Goal: Task Accomplishment & Management: Complete application form

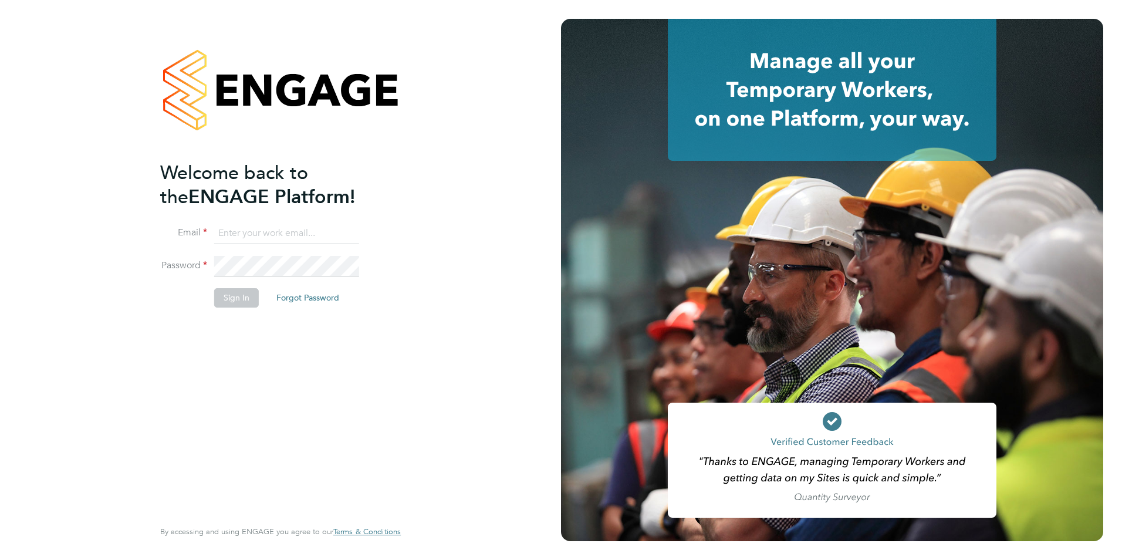
type input "jack.baron@huntereducation.co.uk"
click at [229, 298] on button "Sign In" at bounding box center [236, 297] width 45 height 19
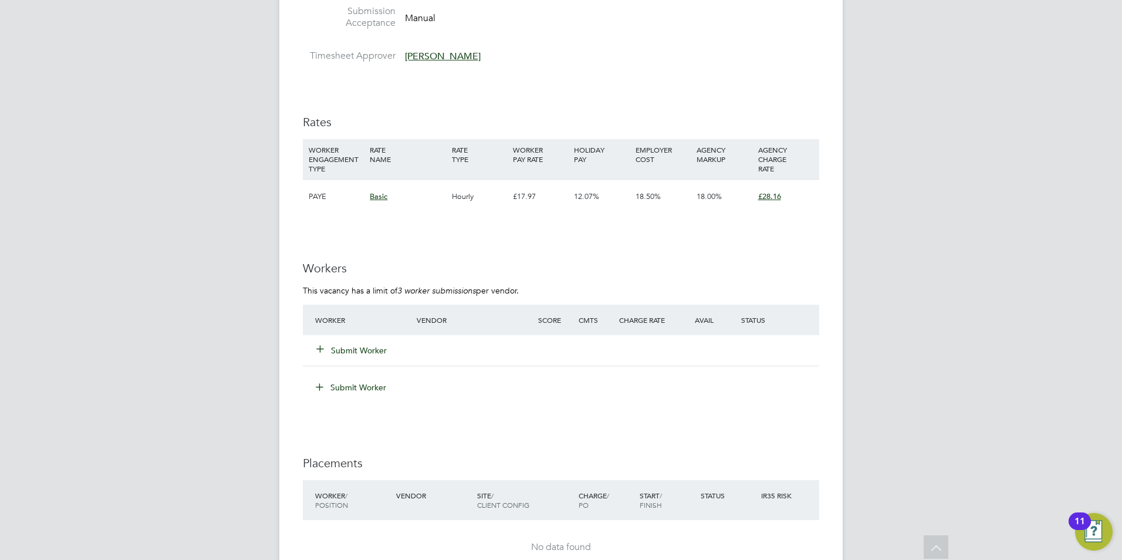
scroll to position [1877, 0]
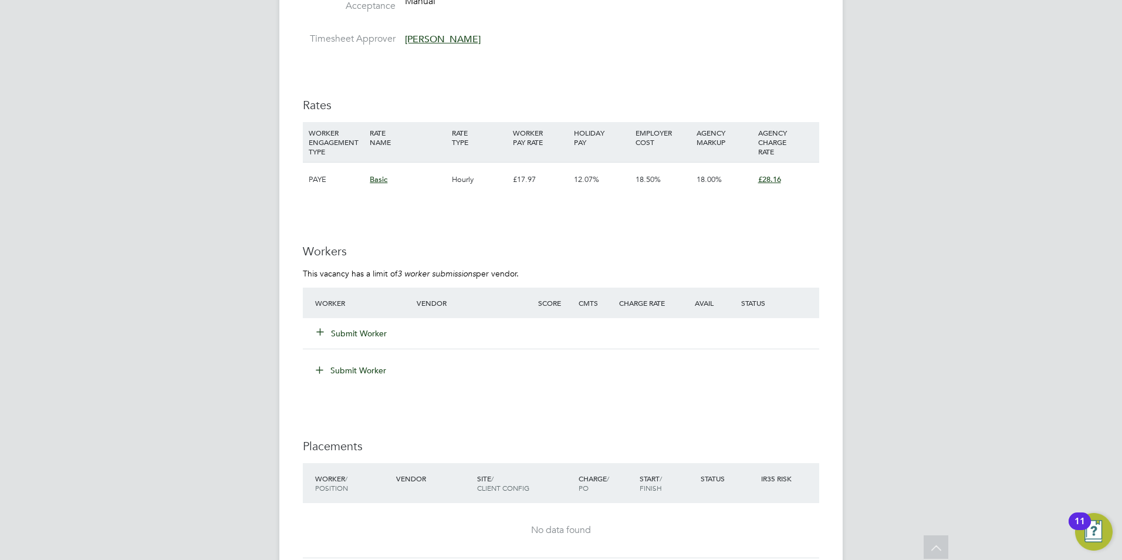
click at [365, 334] on button "Submit Worker" at bounding box center [352, 333] width 70 height 12
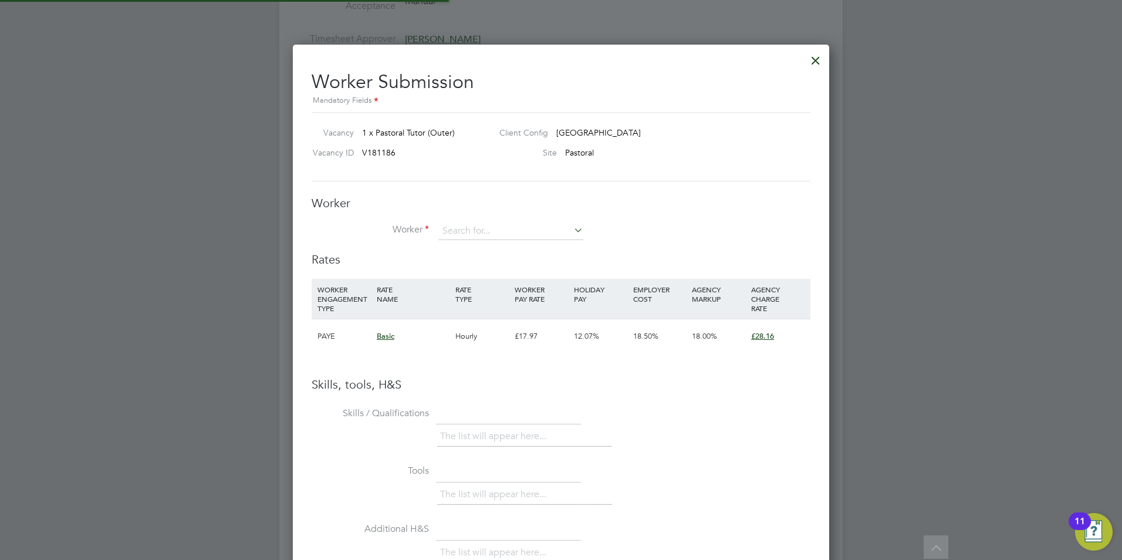
scroll to position [741, 537]
click at [483, 231] on input at bounding box center [510, 231] width 145 height 18
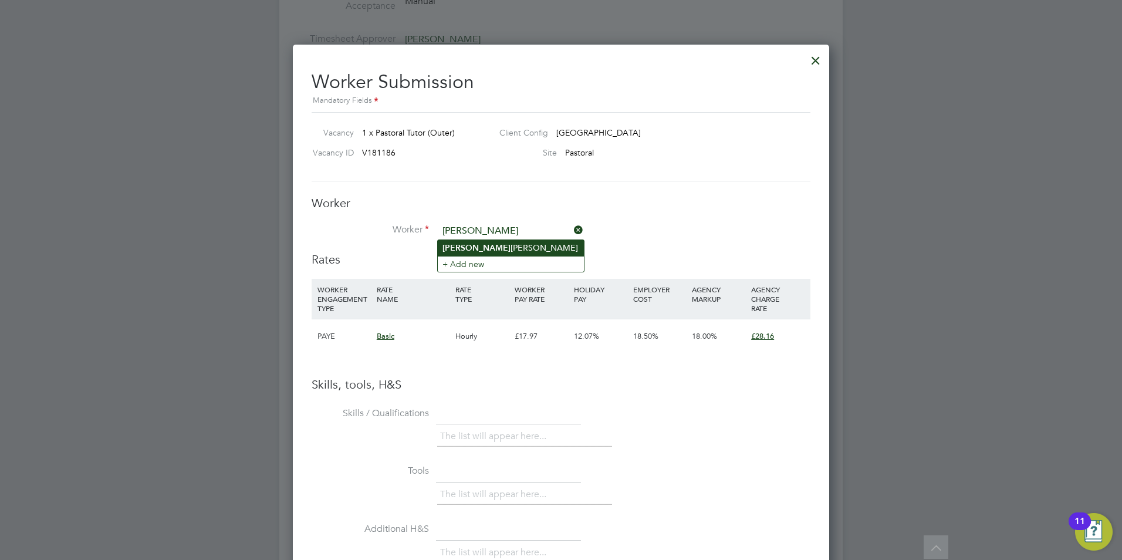
click at [492, 252] on li "[PERSON_NAME]" at bounding box center [511, 248] width 146 height 16
type input "[PERSON_NAME]"
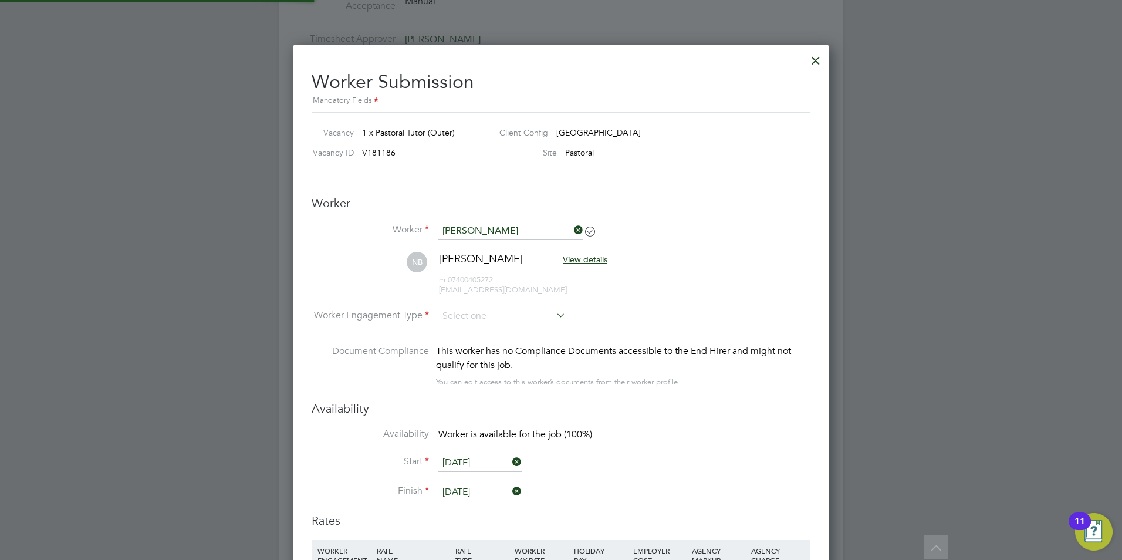
scroll to position [1002, 537]
click at [499, 321] on input at bounding box center [501, 316] width 127 height 18
click at [495, 330] on li "Contract" at bounding box center [502, 332] width 128 height 15
type input "Contract"
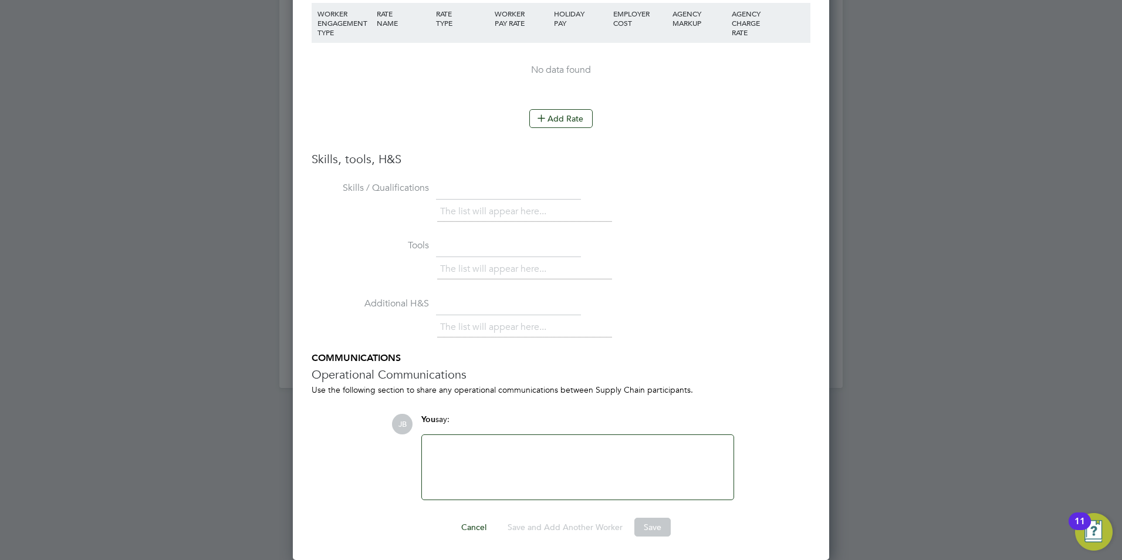
click at [455, 443] on div at bounding box center [577, 467] width 297 height 50
paste div
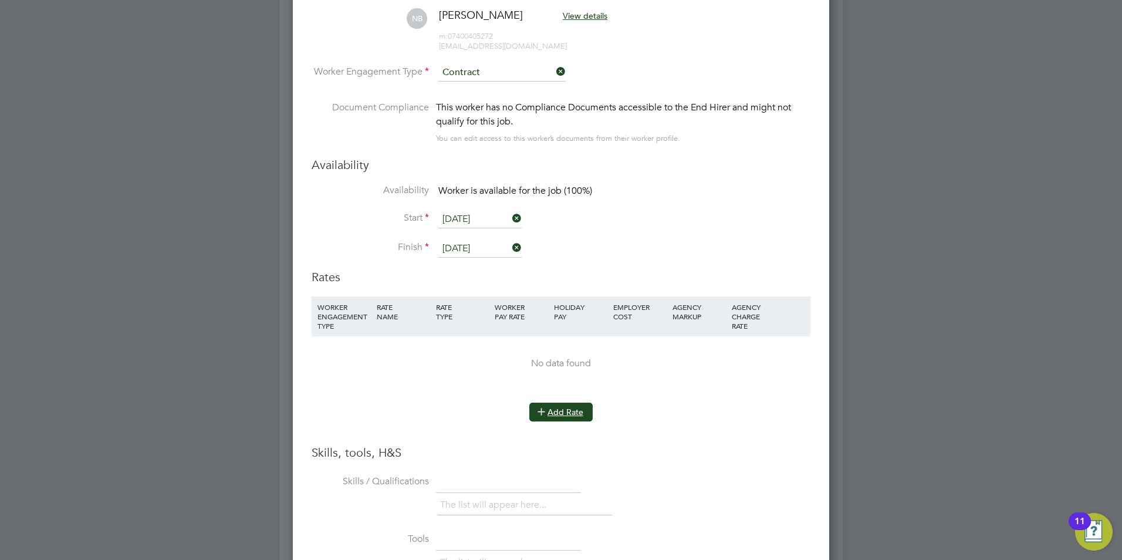
click at [556, 411] on button "Add Rate" at bounding box center [560, 411] width 63 height 19
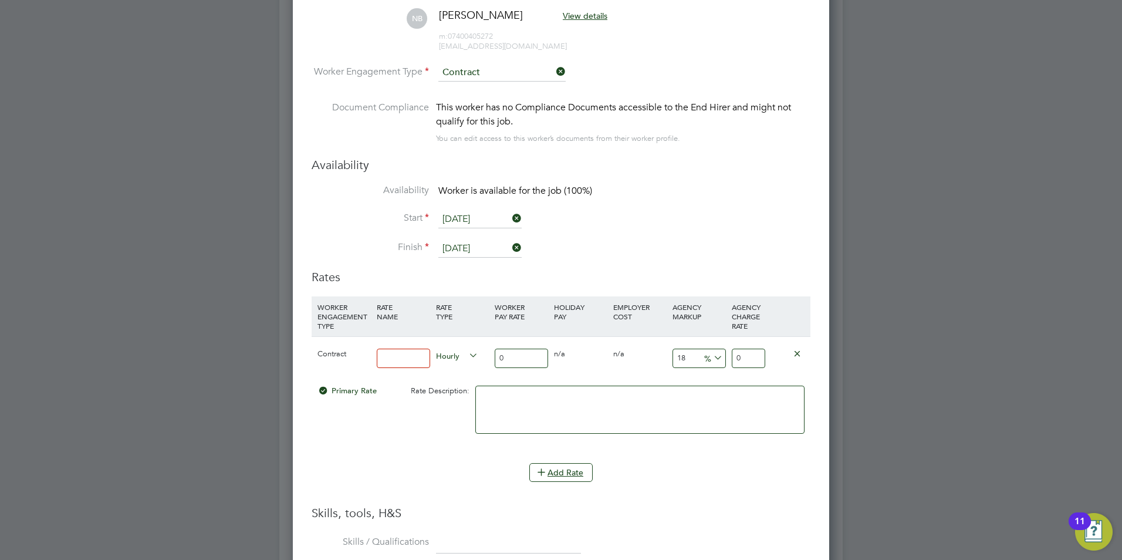
click at [411, 359] on input at bounding box center [403, 357] width 53 height 19
type input "Basic"
click at [685, 354] on input "18" at bounding box center [698, 357] width 53 height 19
drag, startPoint x: 686, startPoint y: 354, endPoint x: 639, endPoint y: 357, distance: 47.0
click at [639, 357] on div "Contract Basic Hourly 0 0 n/a 0 n/a 18 0 % 0" at bounding box center [560, 357] width 499 height 43
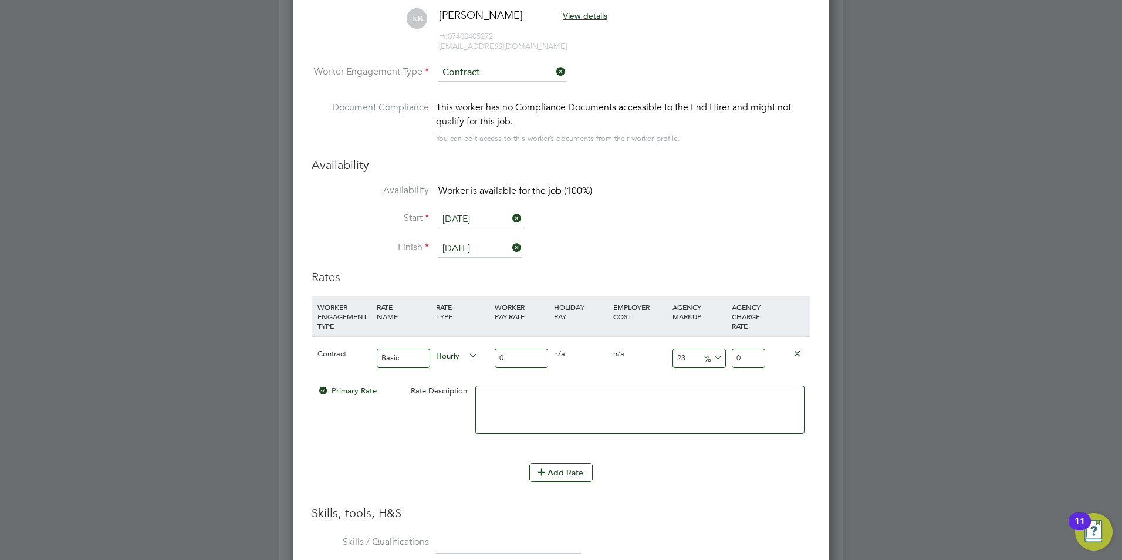
type input "23"
click at [515, 352] on input "0" at bounding box center [521, 357] width 53 height 19
type input "2"
type input "2.46"
type input "24"
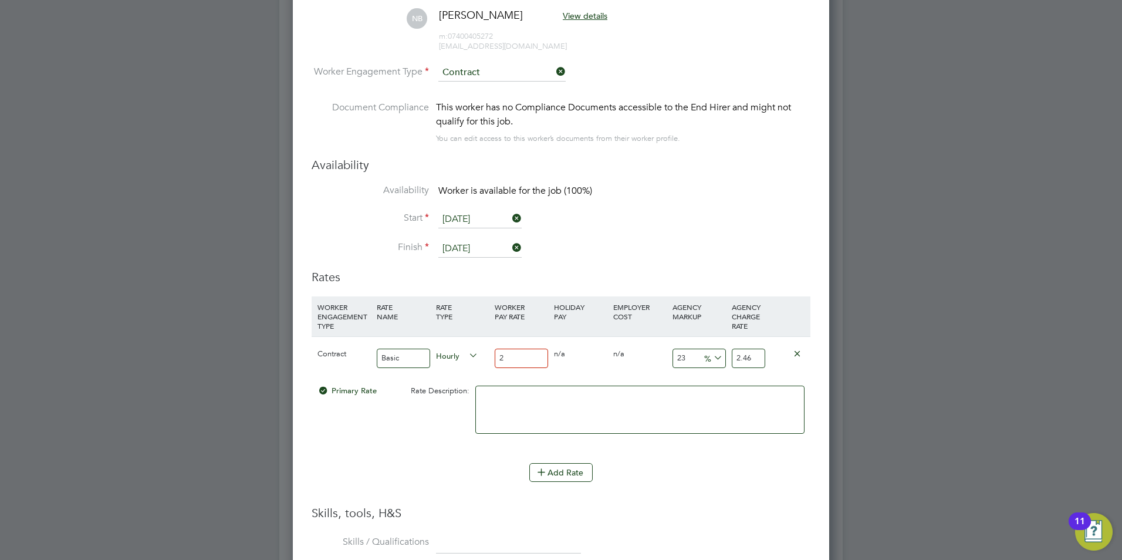
type input "29.52"
type input "24"
click at [685, 480] on div "Add Rate" at bounding box center [560, 472] width 499 height 19
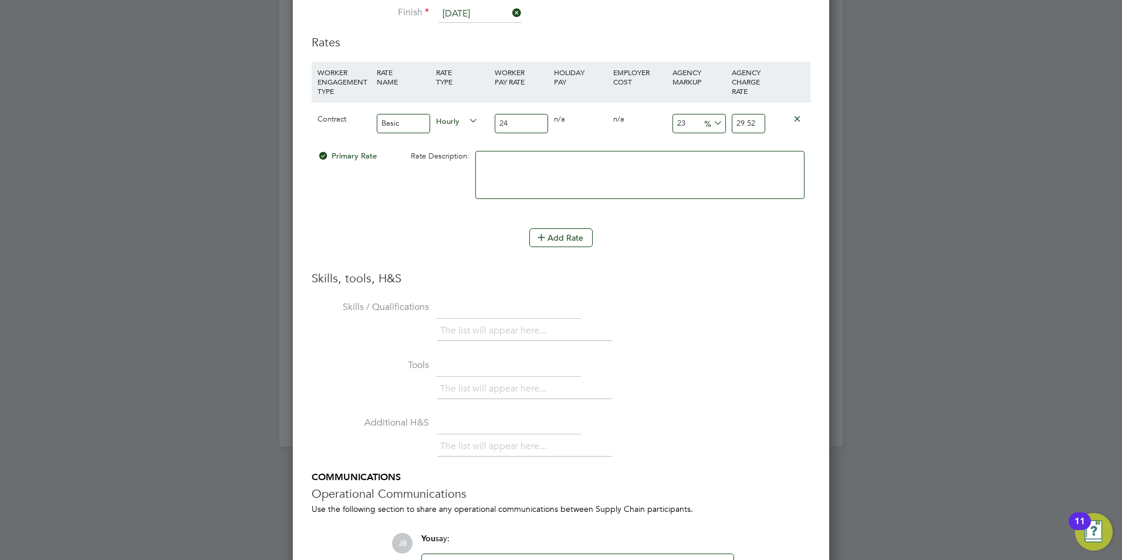
scroll to position [2474, 0]
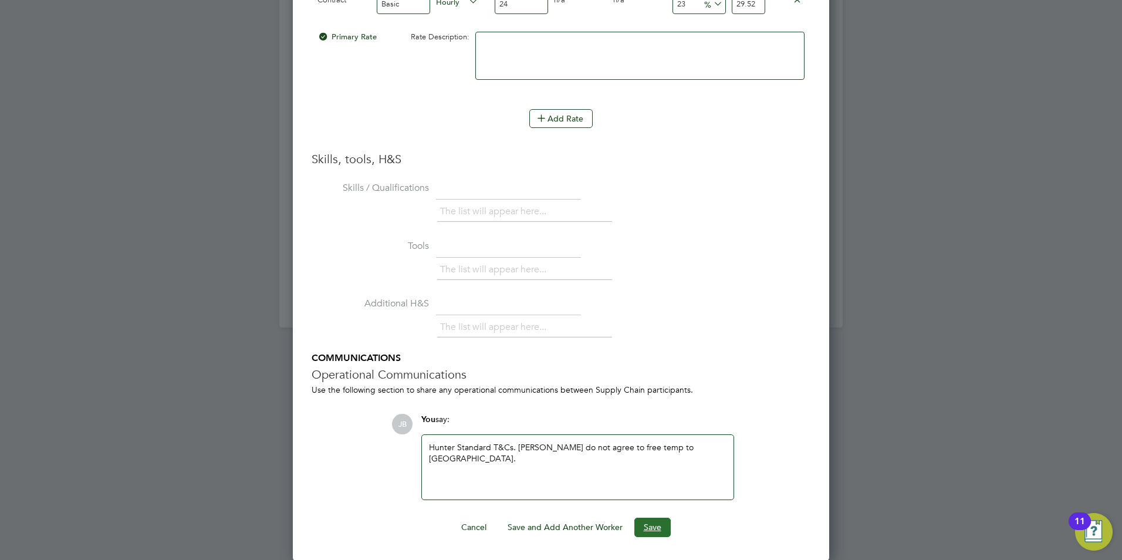
click at [658, 527] on button "Save" at bounding box center [652, 526] width 36 height 19
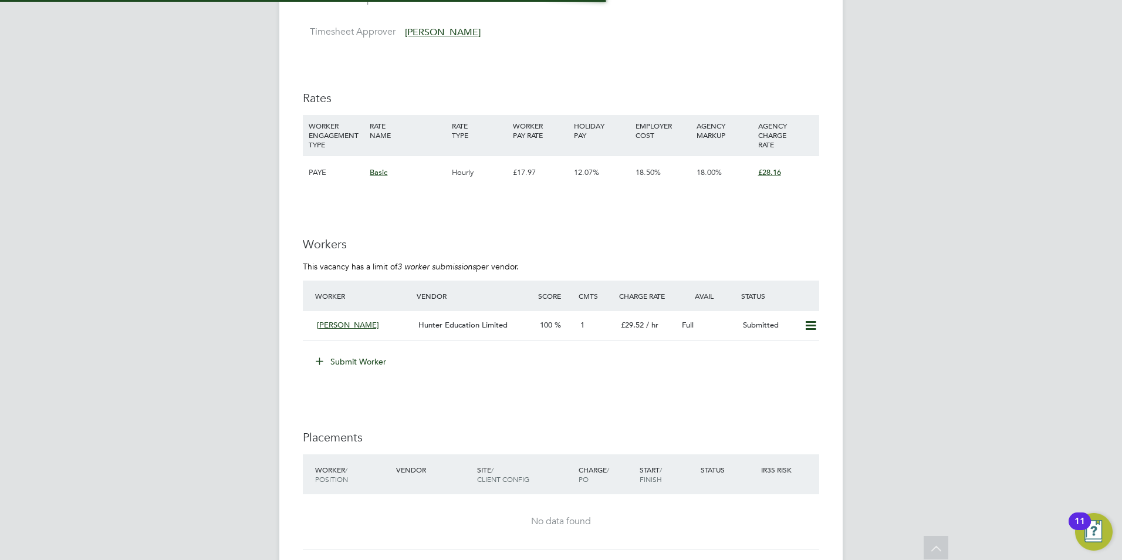
scroll to position [1877, 0]
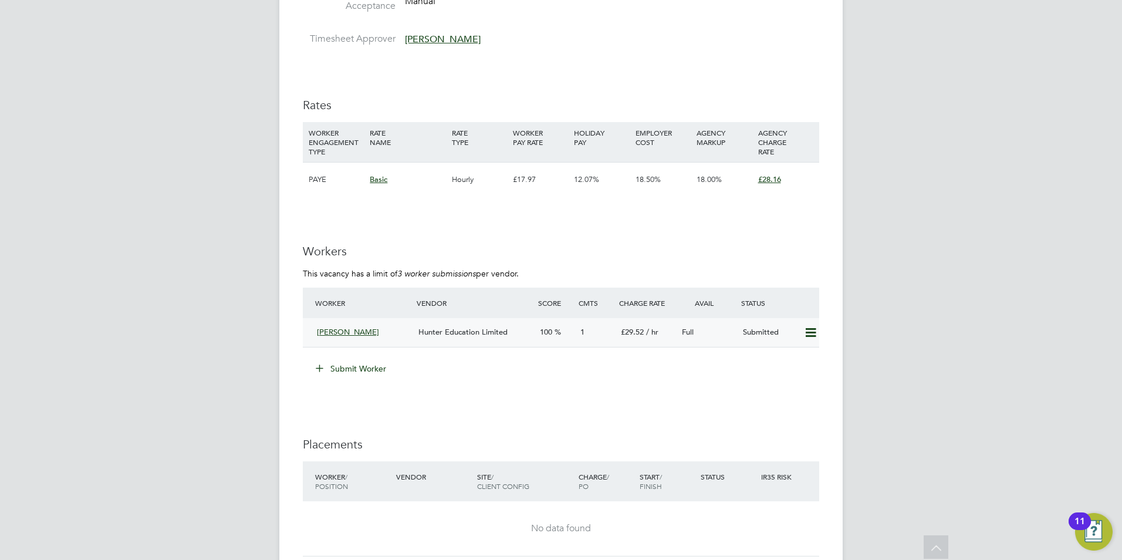
click at [628, 332] on span "£29.52" at bounding box center [632, 332] width 23 height 10
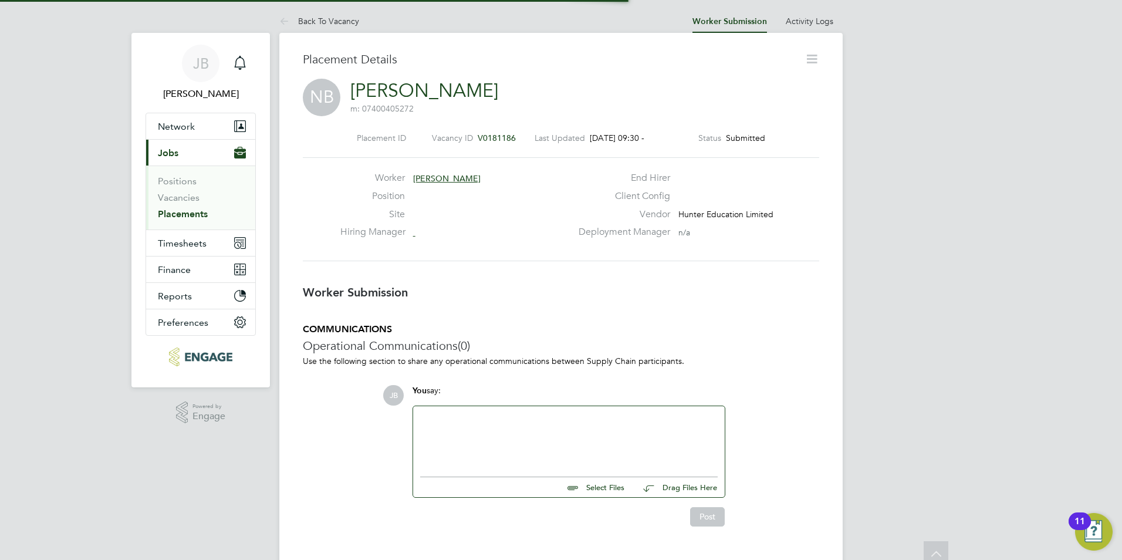
scroll to position [6, 6]
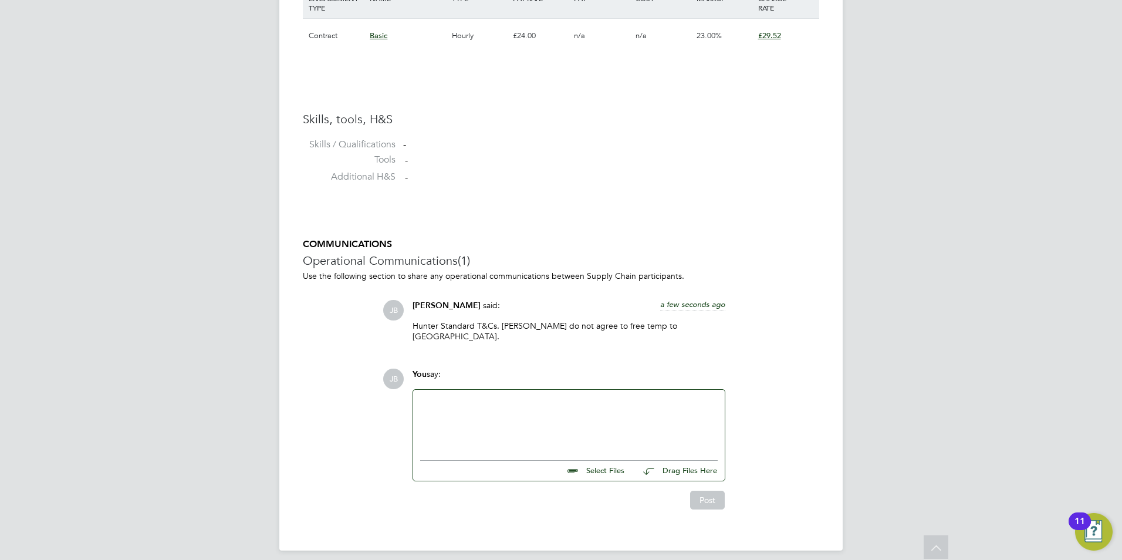
click at [496, 402] on div at bounding box center [568, 422] width 297 height 50
drag, startPoint x: 625, startPoint y: 394, endPoint x: 665, endPoint y: 404, distance: 41.3
click at [667, 406] on div "Just to confirm, [PERSON_NAME] is being moved over to the [GEOGRAPHIC_DATA] sit…" at bounding box center [568, 422] width 297 height 50
click at [710, 397] on div "Just to confirm, [PERSON_NAME] is being moved over to the [GEOGRAPHIC_DATA] sit…" at bounding box center [568, 422] width 297 height 50
click at [658, 401] on div "Just to confirm, [PERSON_NAME] is being moved over to the [GEOGRAPHIC_DATA] sit…" at bounding box center [568, 422] width 297 height 50
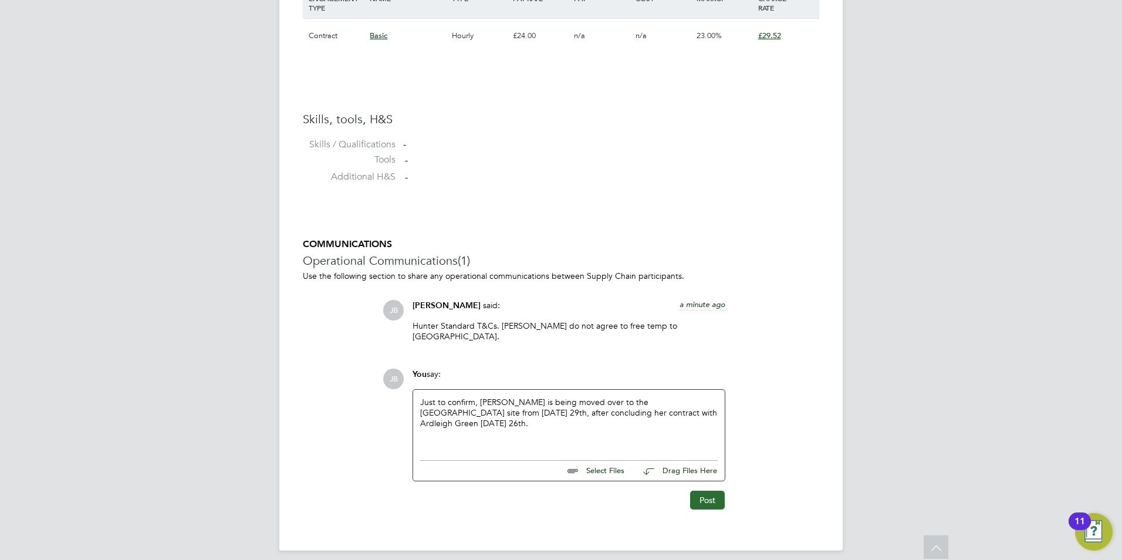
click at [709, 493] on button "Post" at bounding box center [707, 499] width 35 height 19
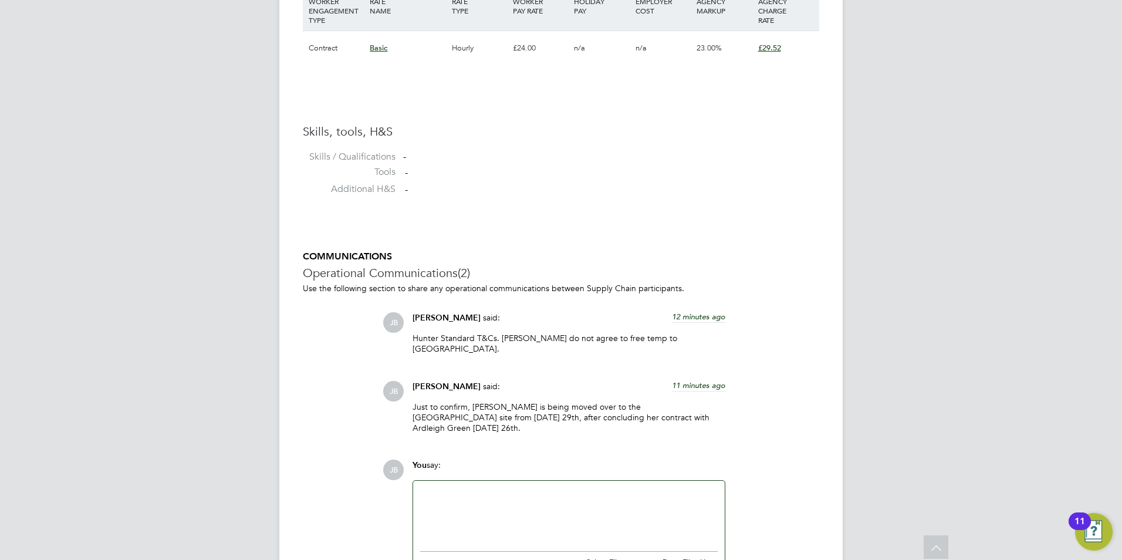
scroll to position [922, 0]
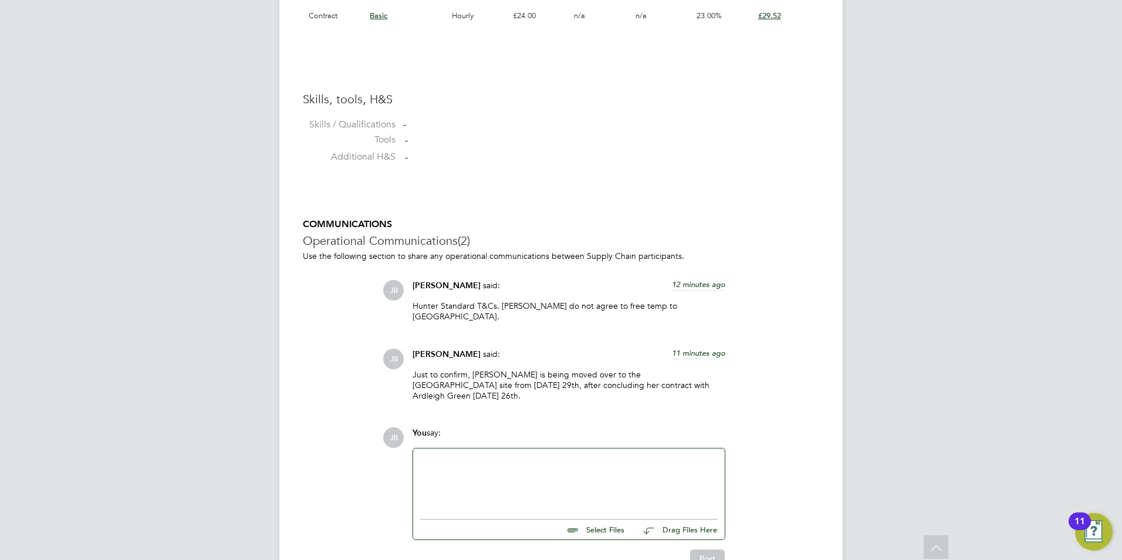
scroll to position [922, 0]
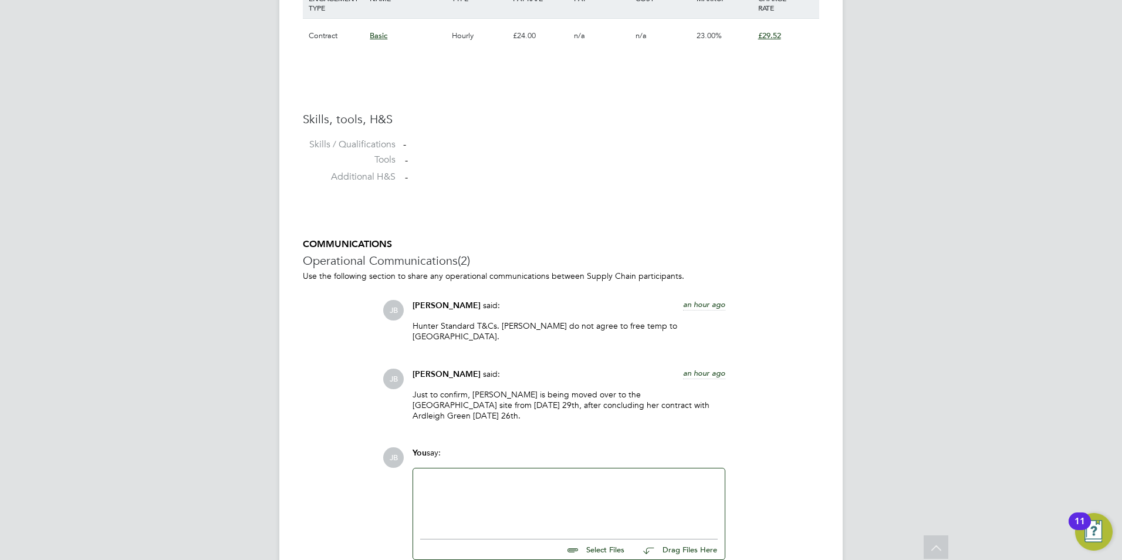
scroll to position [880, 0]
